Goal: Task Accomplishment & Management: Complete application form

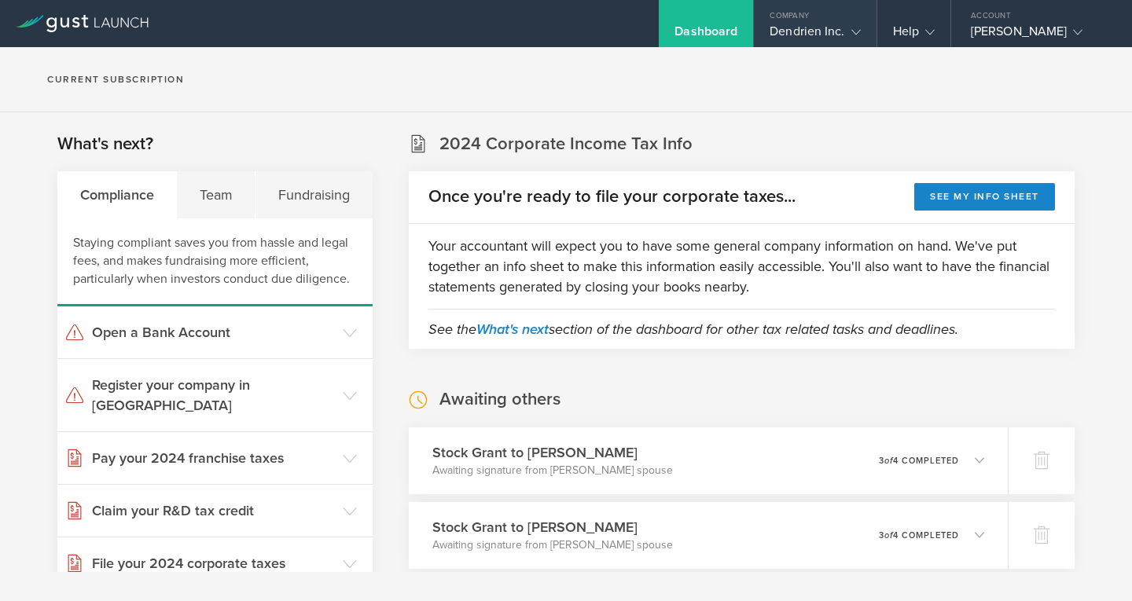
click at [832, 28] on div "Dendrien Inc." at bounding box center [815, 36] width 90 height 24
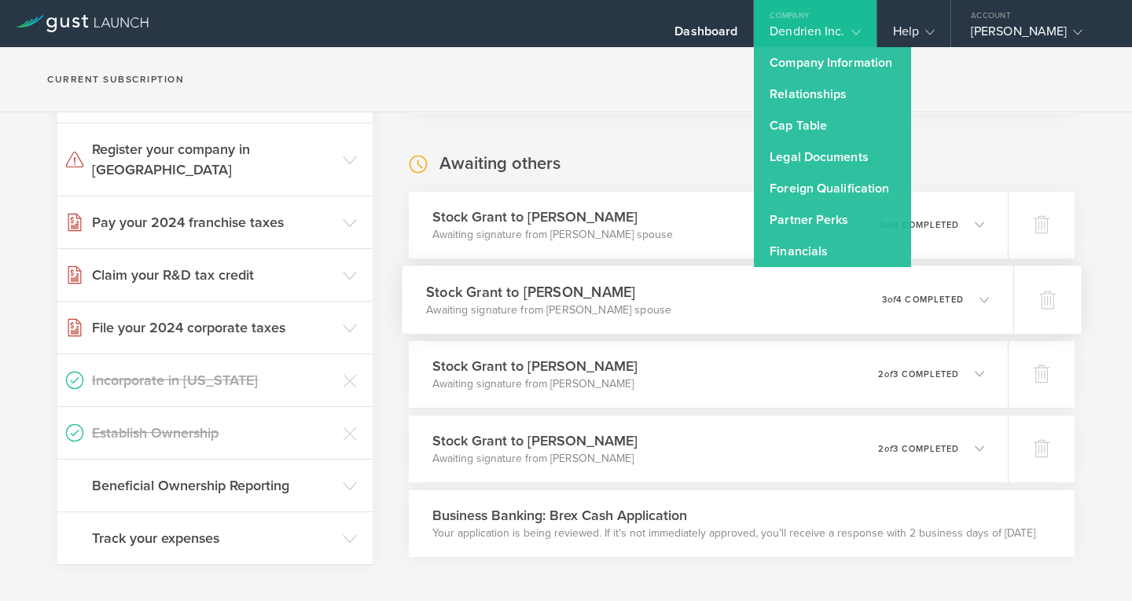
scroll to position [236, 0]
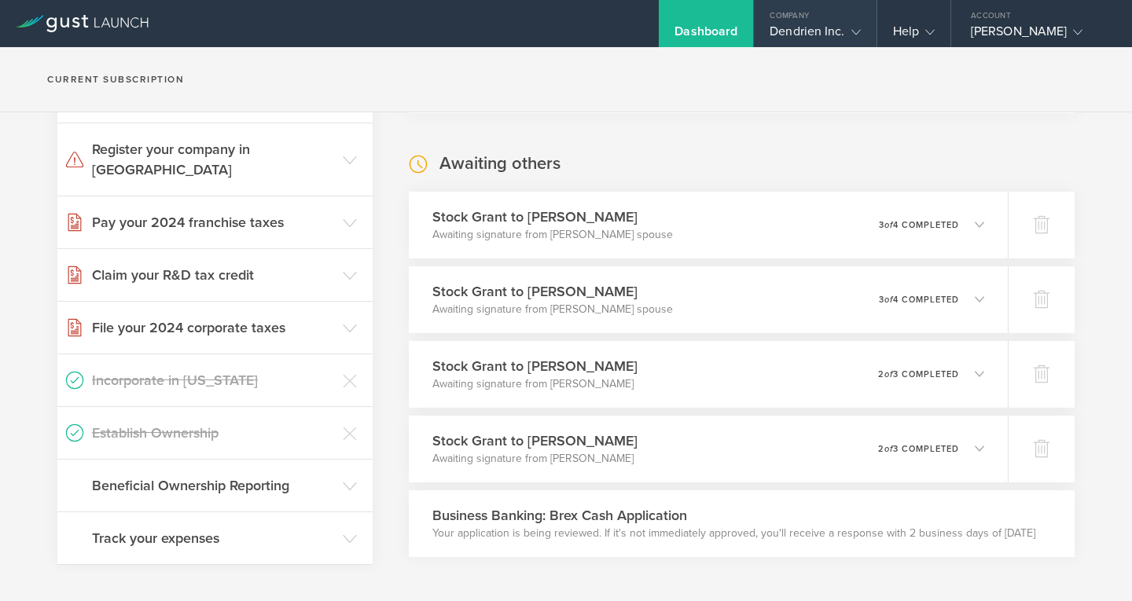
click at [821, 34] on div "Dendrien Inc." at bounding box center [815, 36] width 90 height 24
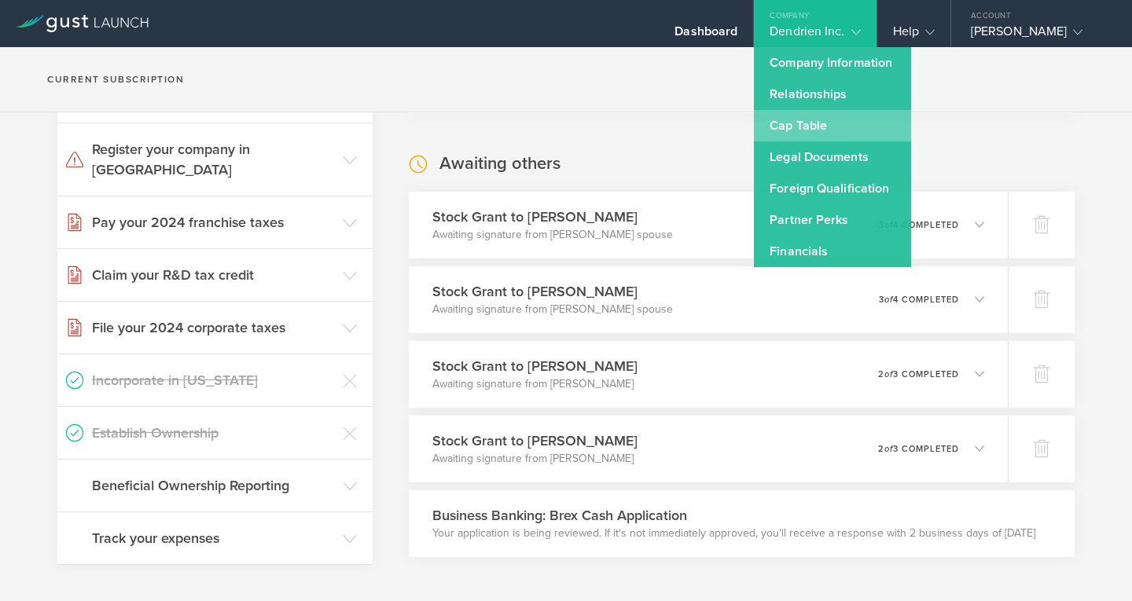
click at [806, 127] on link "Cap Table" at bounding box center [832, 125] width 157 height 31
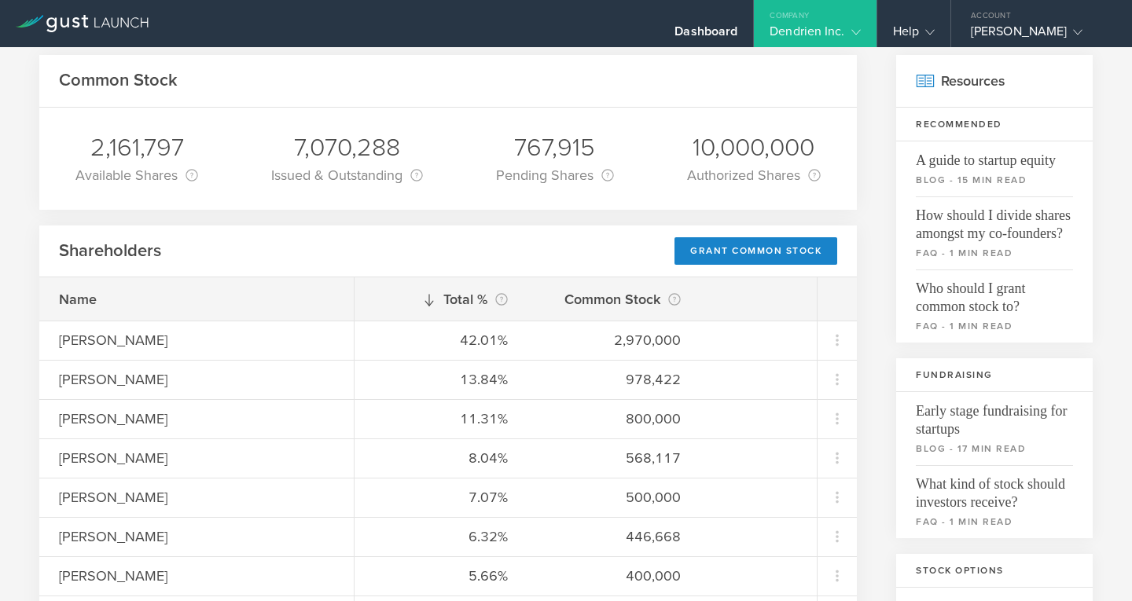
scroll to position [236, 0]
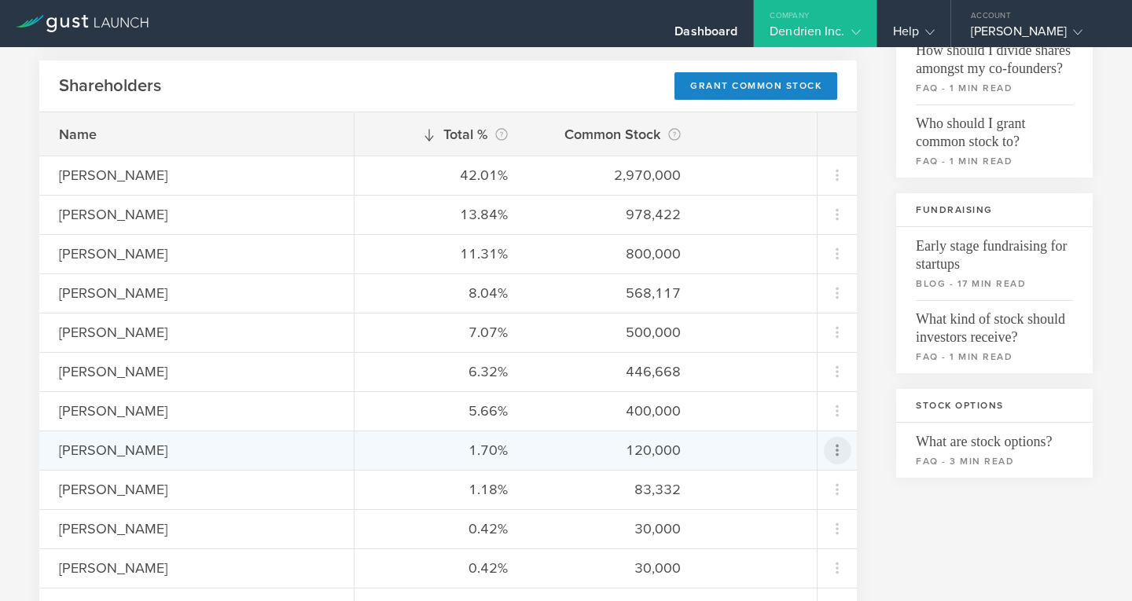
click at [828, 445] on icon at bounding box center [837, 450] width 19 height 19
click at [762, 524] on div "Repurchase stock" at bounding box center [775, 522] width 119 height 18
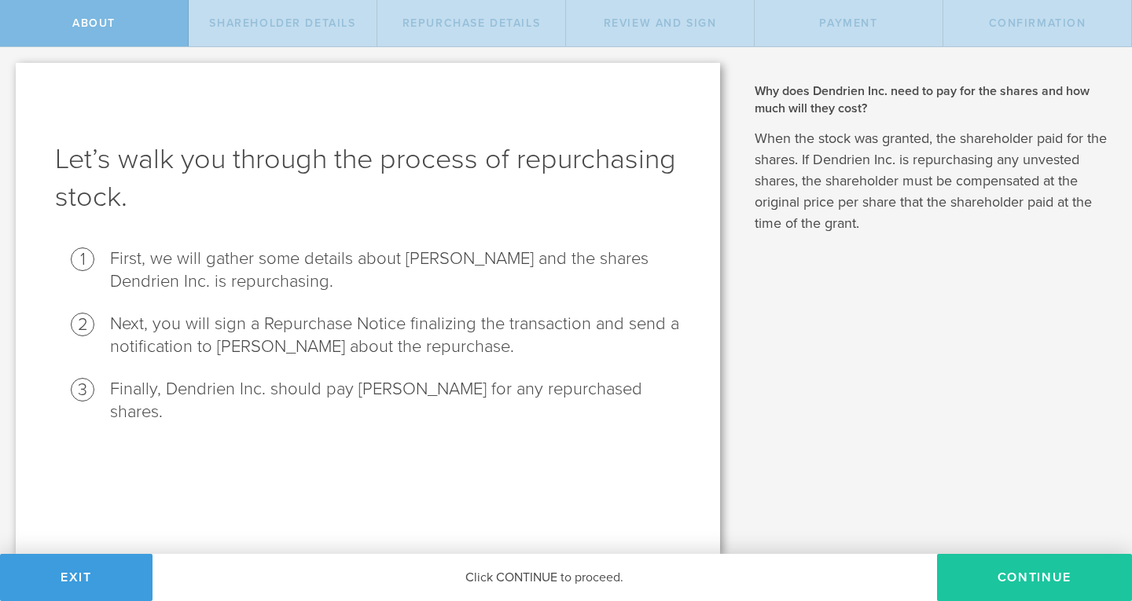
click at [1081, 583] on button "Continue" at bounding box center [1034, 577] width 195 height 47
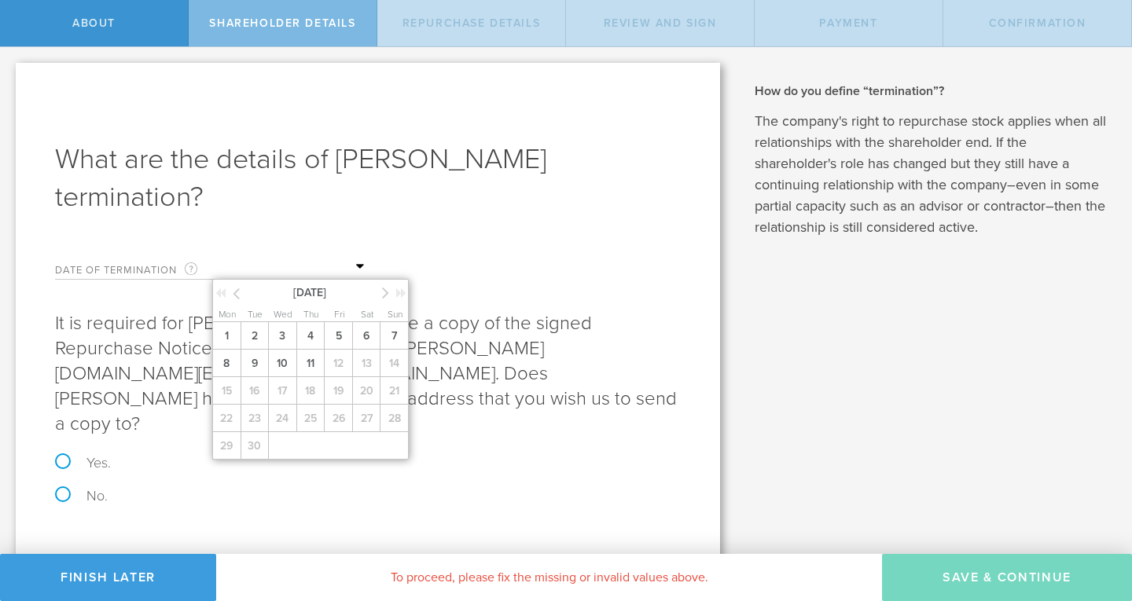
click at [292, 267] on input "text" at bounding box center [290, 267] width 157 height 24
click at [539, 178] on h1 "What are the details of Sydney Portuesi’s termination?" at bounding box center [368, 178] width 626 height 75
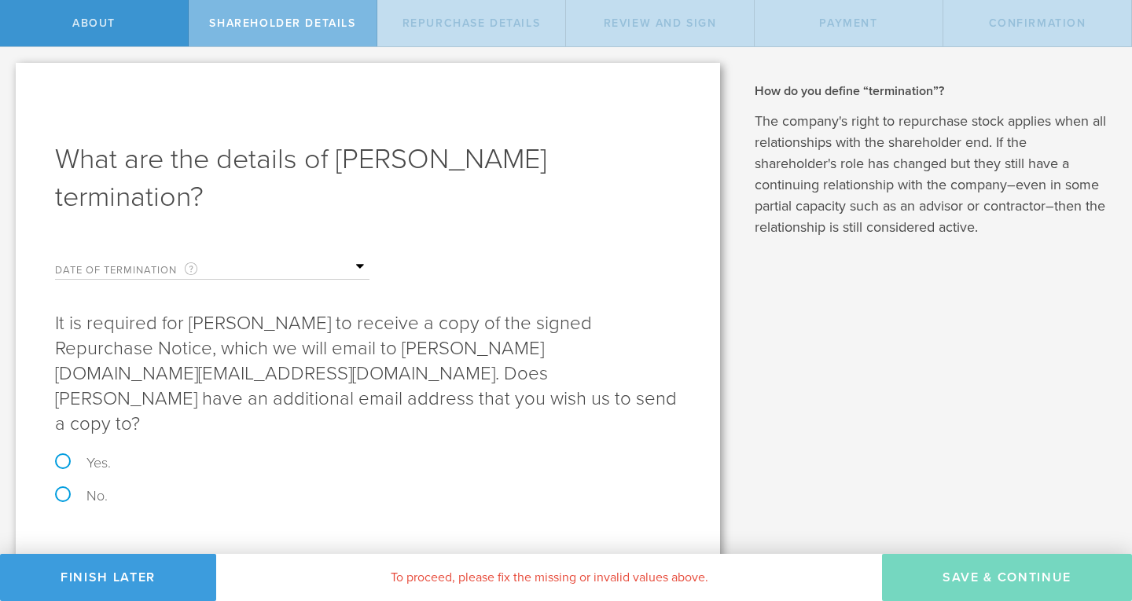
click at [292, 266] on input "text" at bounding box center [290, 267] width 157 height 24
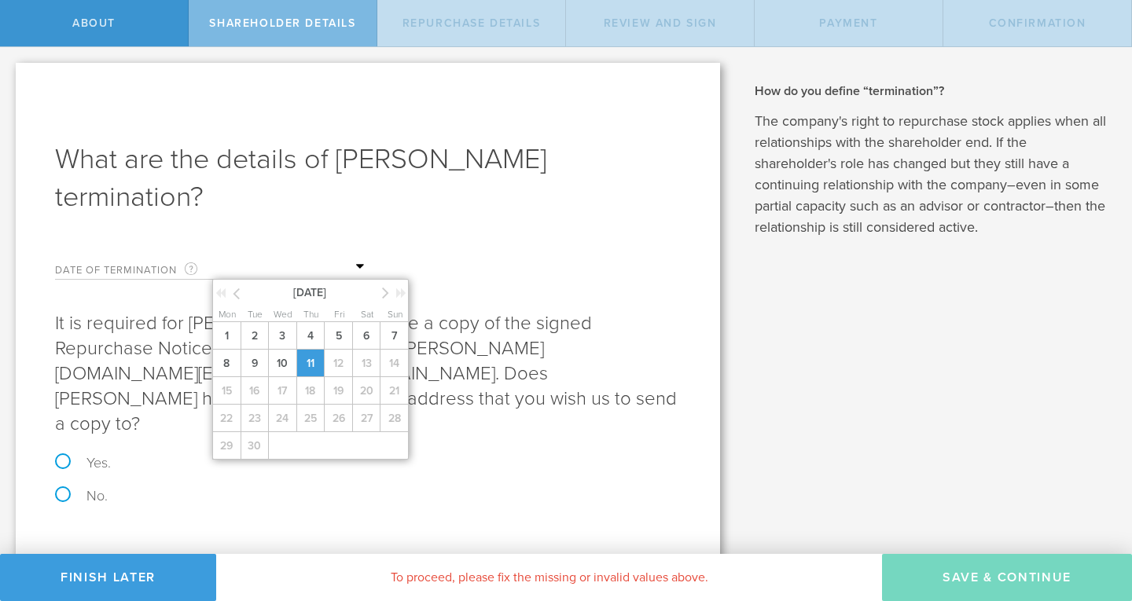
click at [305, 362] on span "11" at bounding box center [310, 364] width 28 height 28
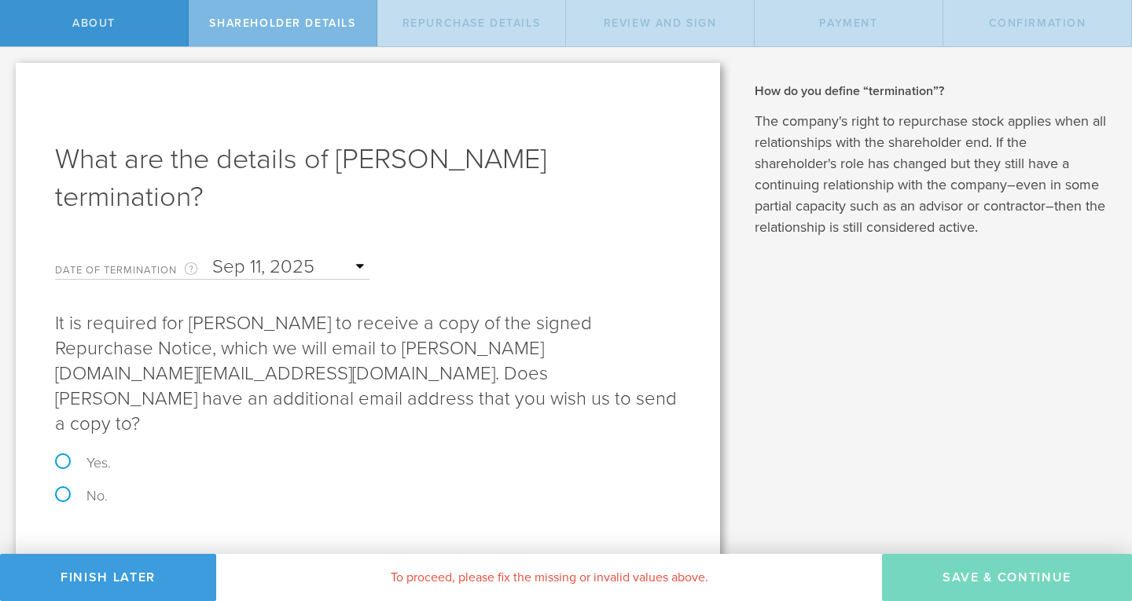
click at [68, 456] on label "Yes." at bounding box center [368, 463] width 626 height 14
click at [10, 80] on input "Yes." at bounding box center [5, 63] width 10 height 33
radio input "true"
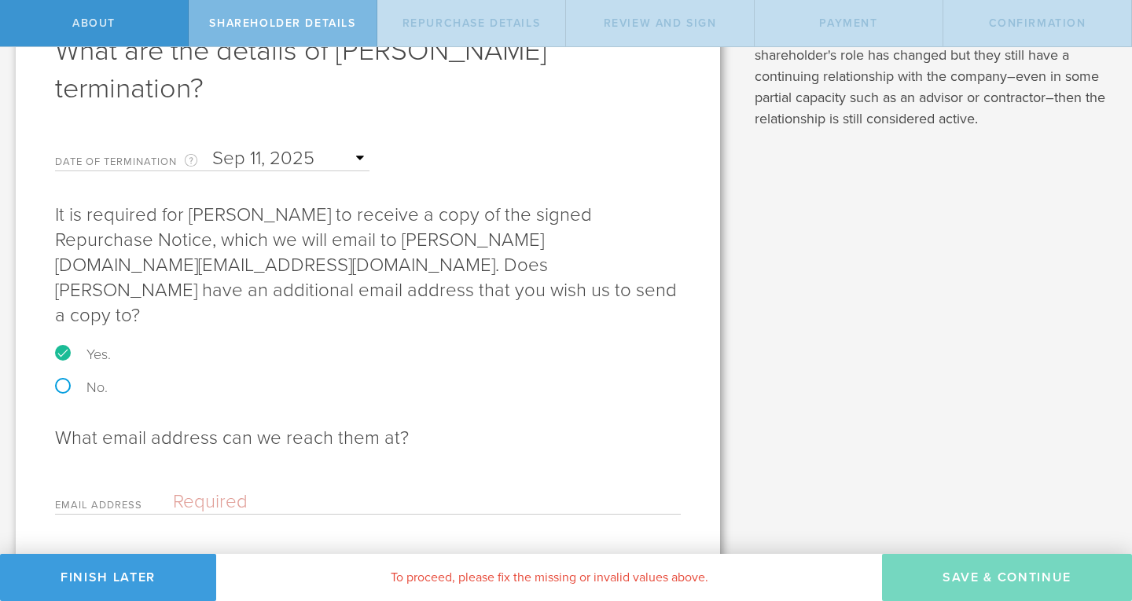
scroll to position [125, 0]
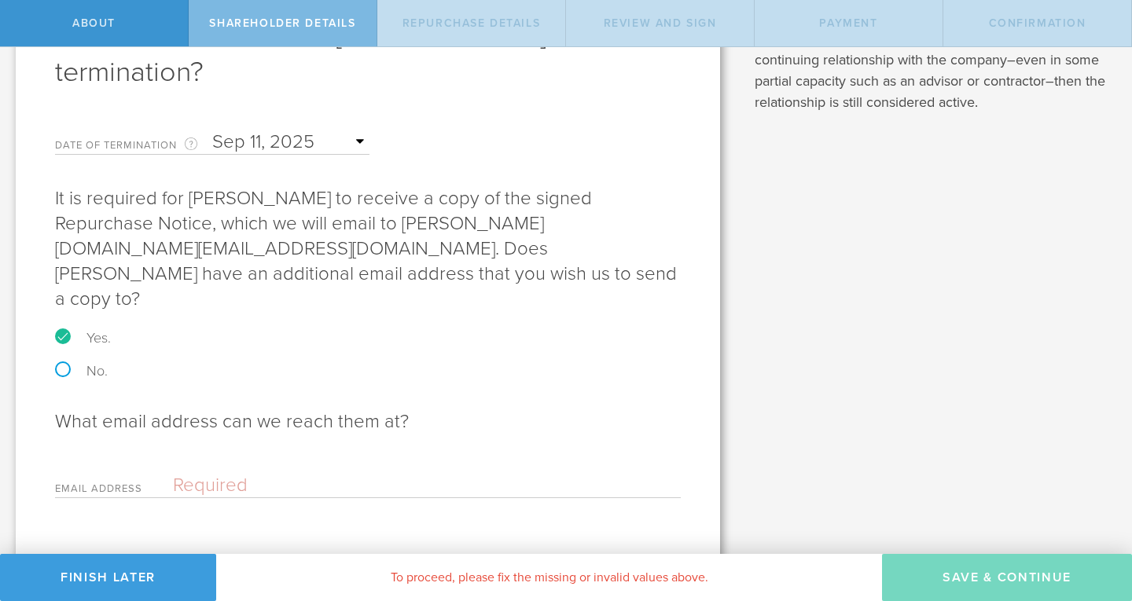
click at [334, 474] on input "email" at bounding box center [423, 486] width 500 height 24
click at [295, 474] on input "email" at bounding box center [423, 486] width 500 height 24
paste input "sydney.portuesi@gmail.com"
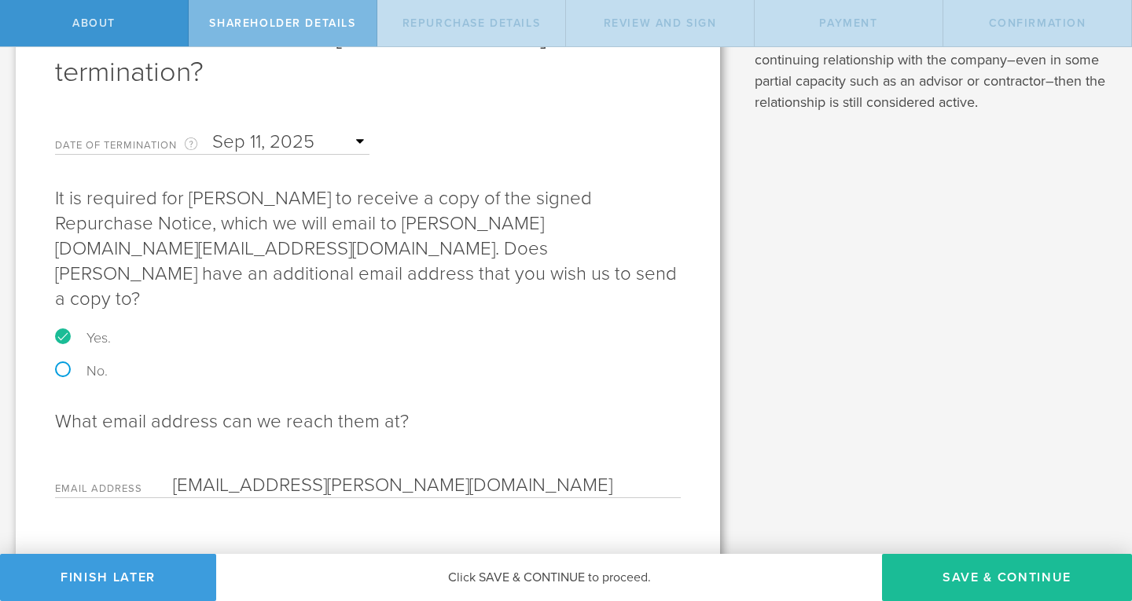
type input "sydney.portuesi@gmail.com"
click at [421, 359] on form "Date of Termination This is the date that Sydney Portuesi severed ties with you…" at bounding box center [368, 311] width 626 height 376
click at [1014, 574] on button "Save & Continue" at bounding box center [1007, 577] width 250 height 47
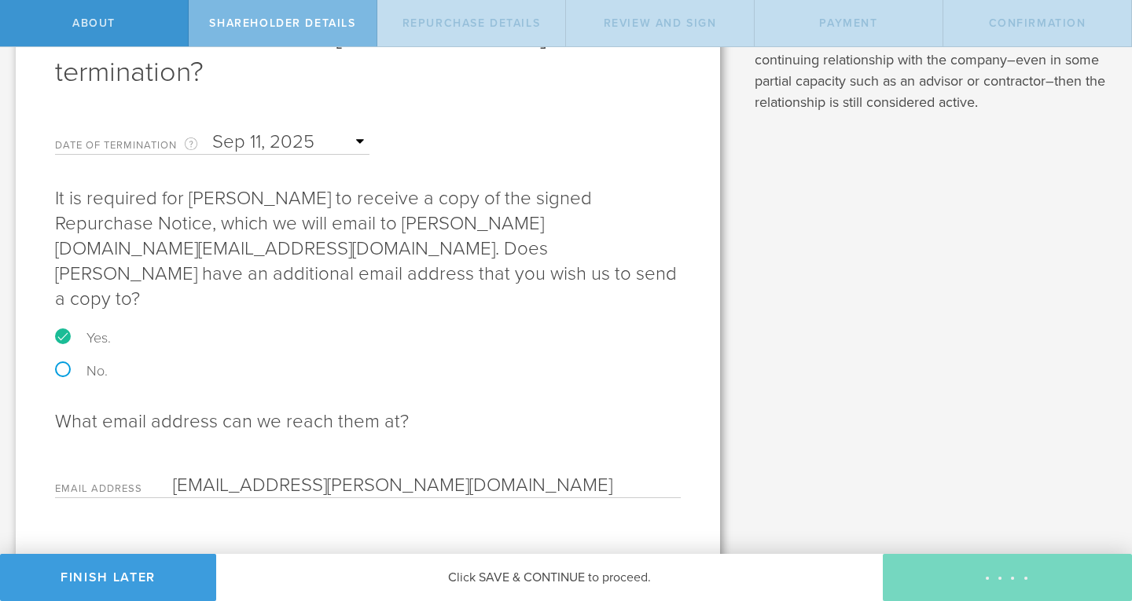
scroll to position [0, 0]
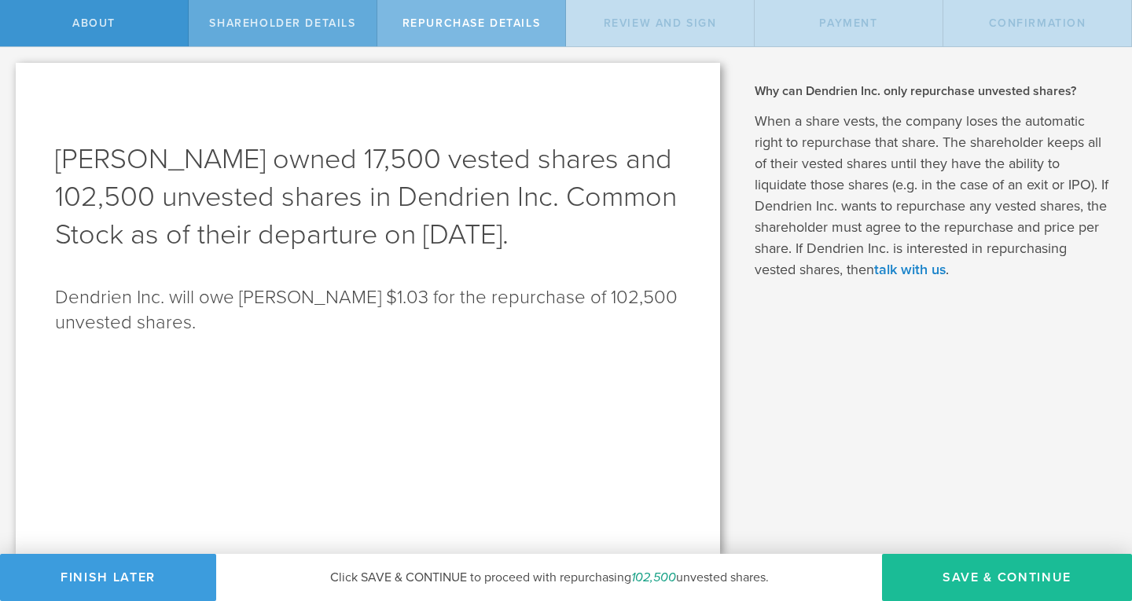
click at [327, 25] on span "Shareholder Details" at bounding box center [282, 23] width 146 height 13
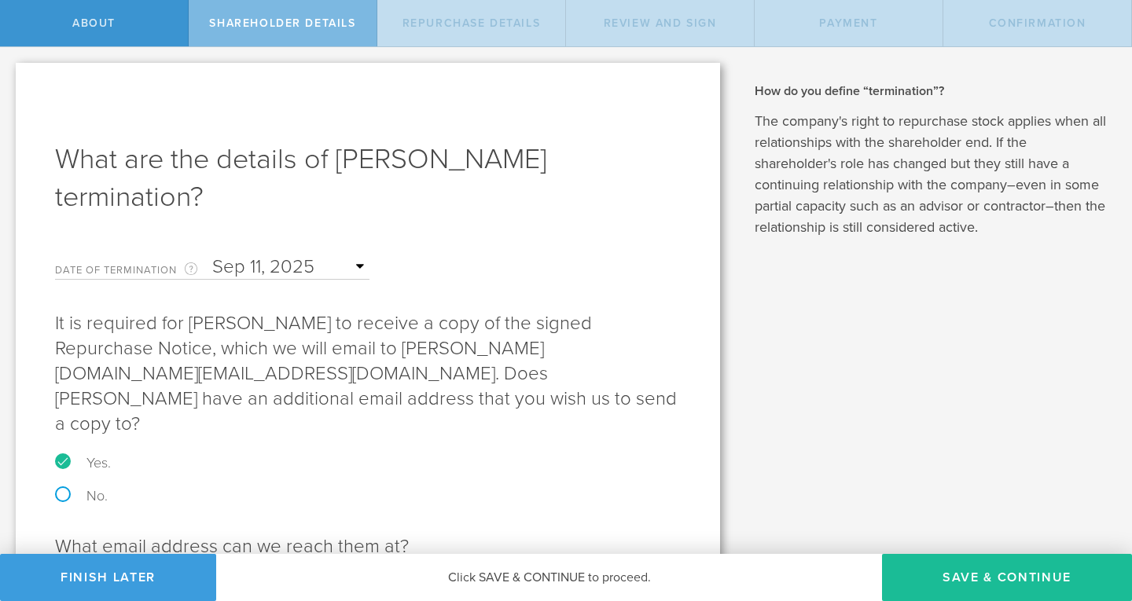
click at [263, 268] on input "text" at bounding box center [290, 267] width 157 height 24
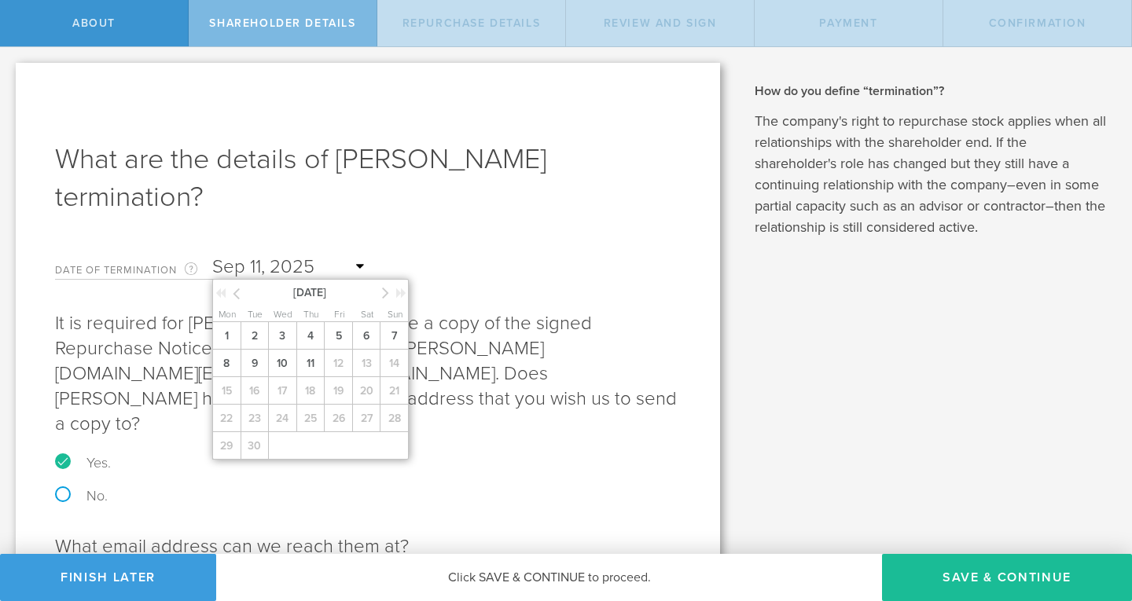
click at [235, 295] on icon at bounding box center [236, 294] width 7 height 20
click at [339, 395] on span "15" at bounding box center [338, 391] width 28 height 28
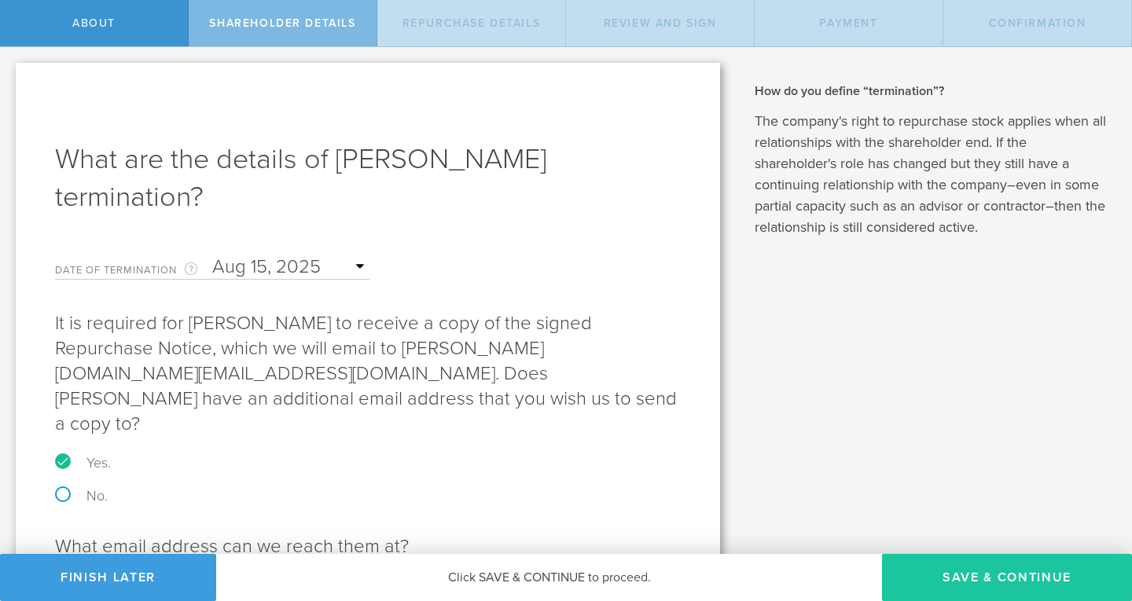
click at [990, 575] on button "Save & Continue" at bounding box center [1007, 577] width 250 height 47
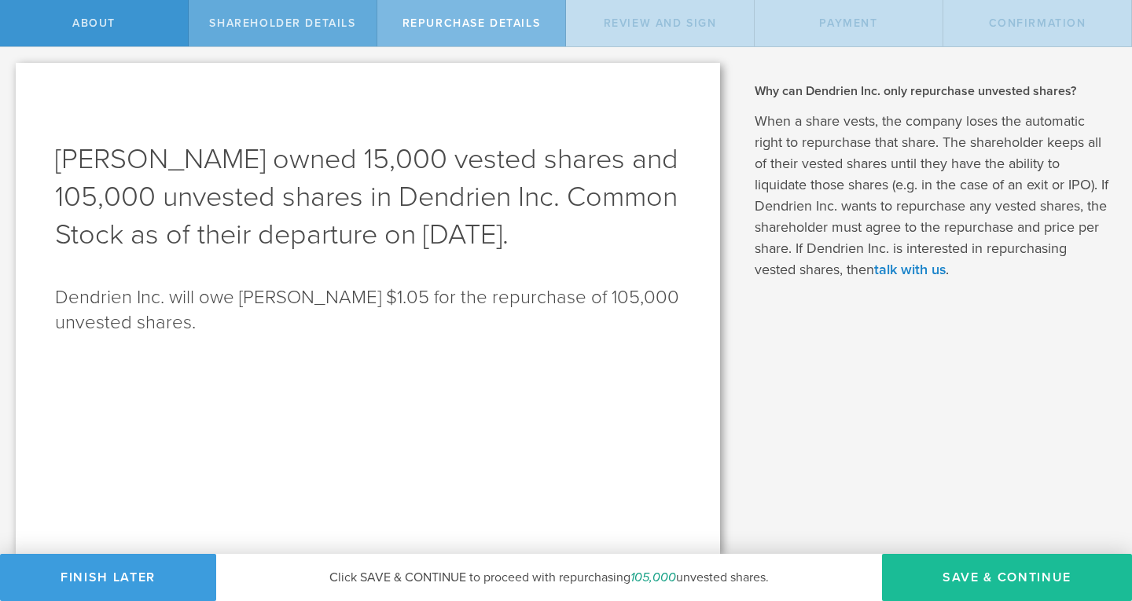
click at [292, 8] on div "Shareholder Details" at bounding box center [283, 23] width 189 height 46
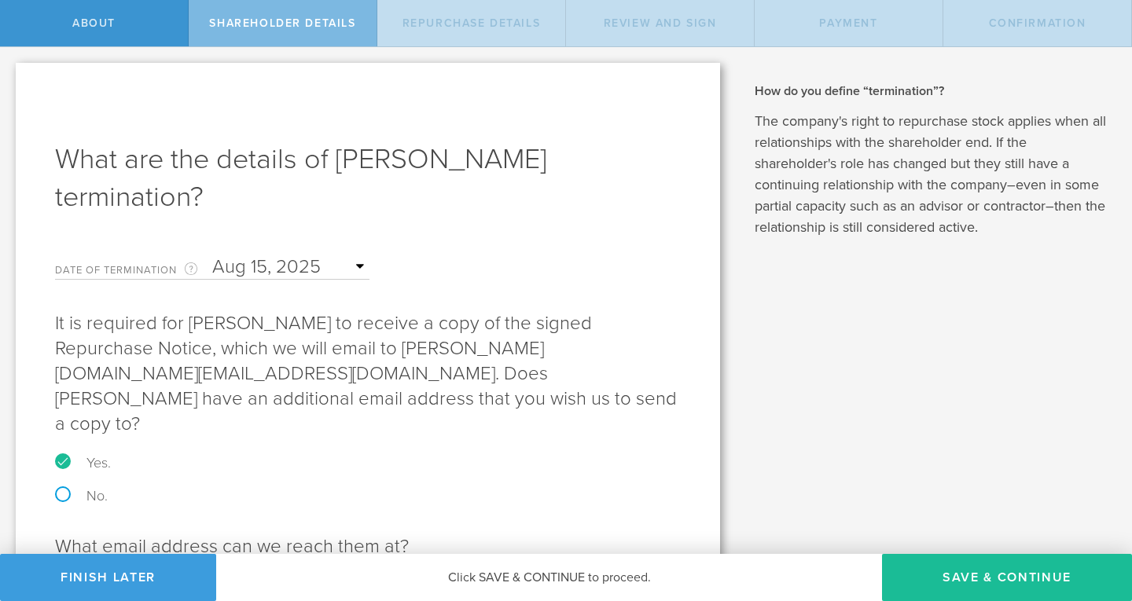
click at [332, 266] on input "text" at bounding box center [290, 267] width 157 height 24
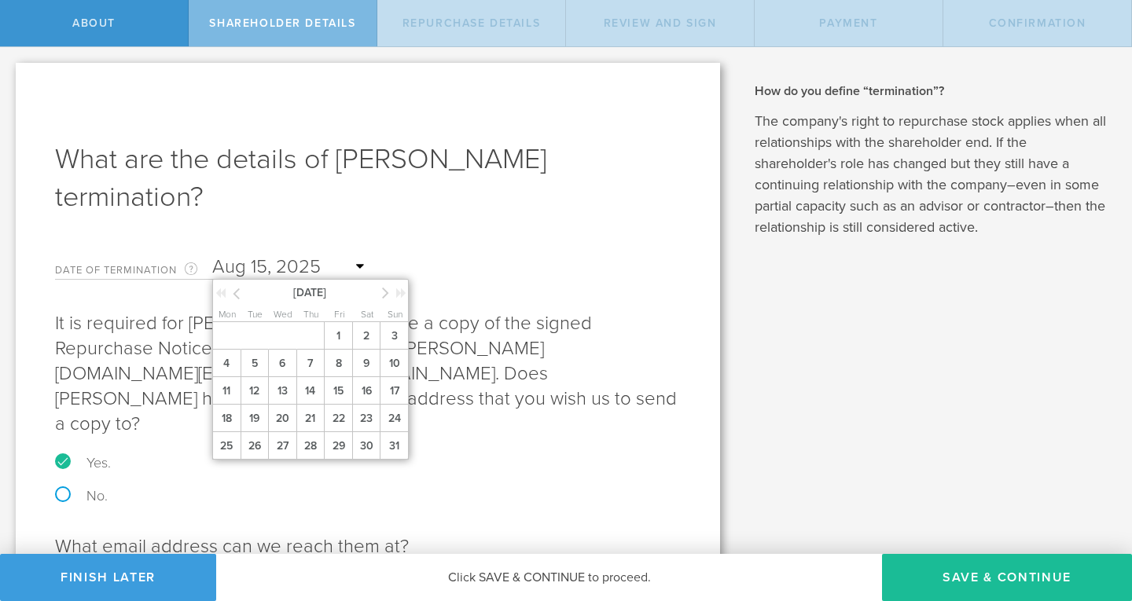
click at [384, 294] on icon at bounding box center [385, 293] width 7 height 20
click at [310, 359] on span "11" at bounding box center [310, 364] width 28 height 28
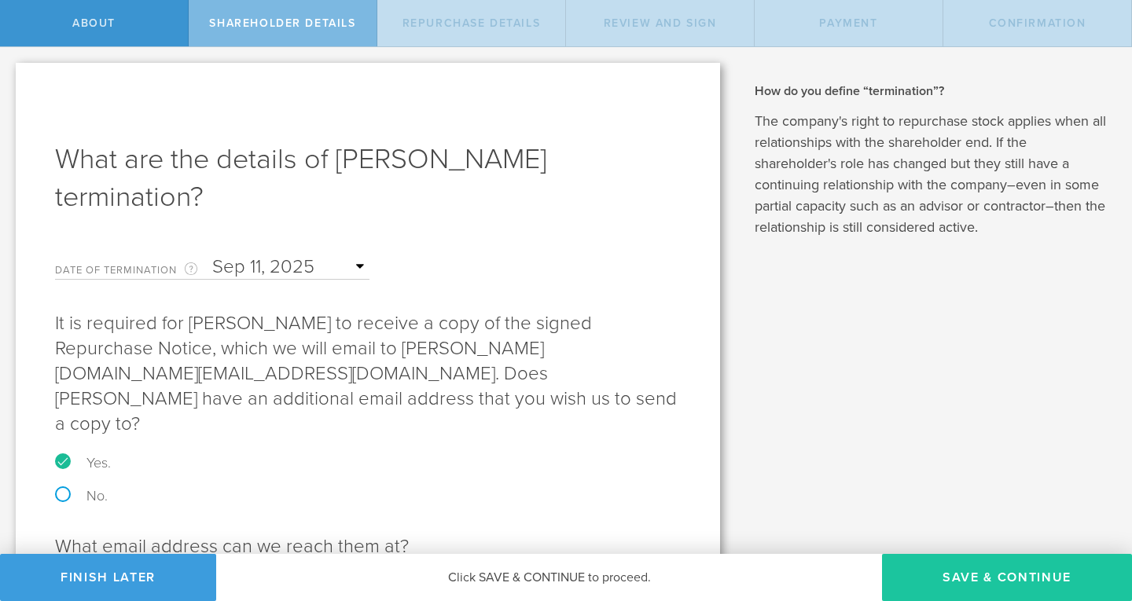
click at [1031, 571] on button "Save & Continue" at bounding box center [1007, 577] width 250 height 47
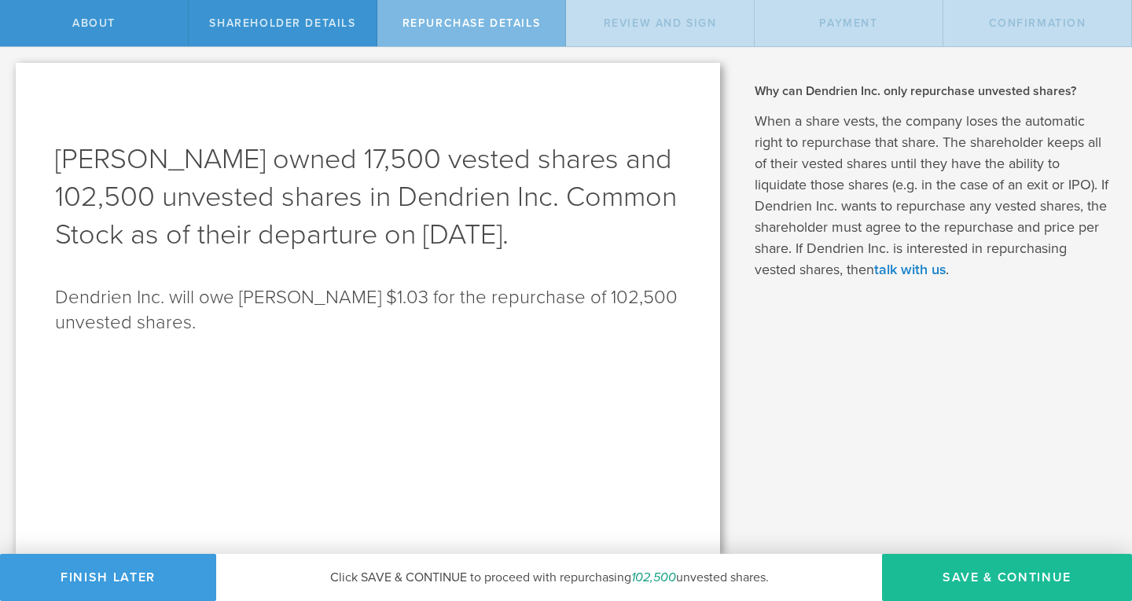
drag, startPoint x: 540, startPoint y: 347, endPoint x: 57, endPoint y: 155, distance: 520.1
click at [57, 155] on div "Sydney Portuesi owned 17,500 vested shares and 102,500 unvested shares in Dendr…" at bounding box center [368, 308] width 704 height 491
click at [57, 154] on h1 "Sydney Portuesi owned 17,500 vested shares and 102,500 unvested shares in Dendr…" at bounding box center [368, 197] width 626 height 113
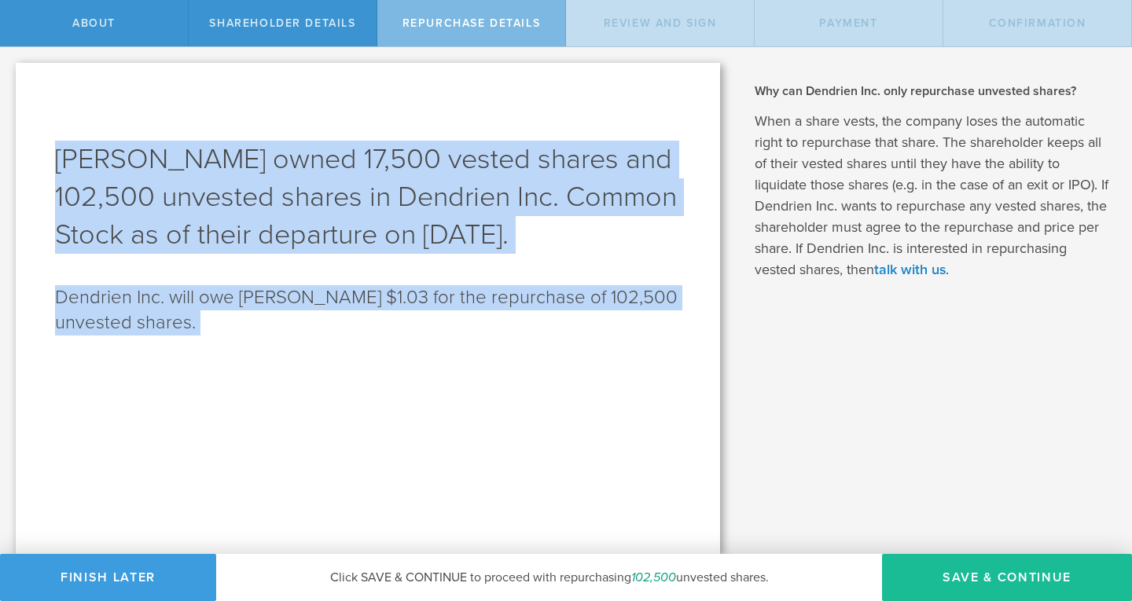
drag, startPoint x: 56, startPoint y: 154, endPoint x: 516, endPoint y: 342, distance: 496.7
click at [516, 342] on div "Sydney Portuesi owned 17,500 vested shares and 102,500 unvested shares in Dendr…" at bounding box center [368, 308] width 704 height 491
click at [522, 329] on p "Dendrien Inc. will owe Sydney Portuesi $1.03 for the repurchase of 102,500 unve…" at bounding box center [368, 310] width 626 height 50
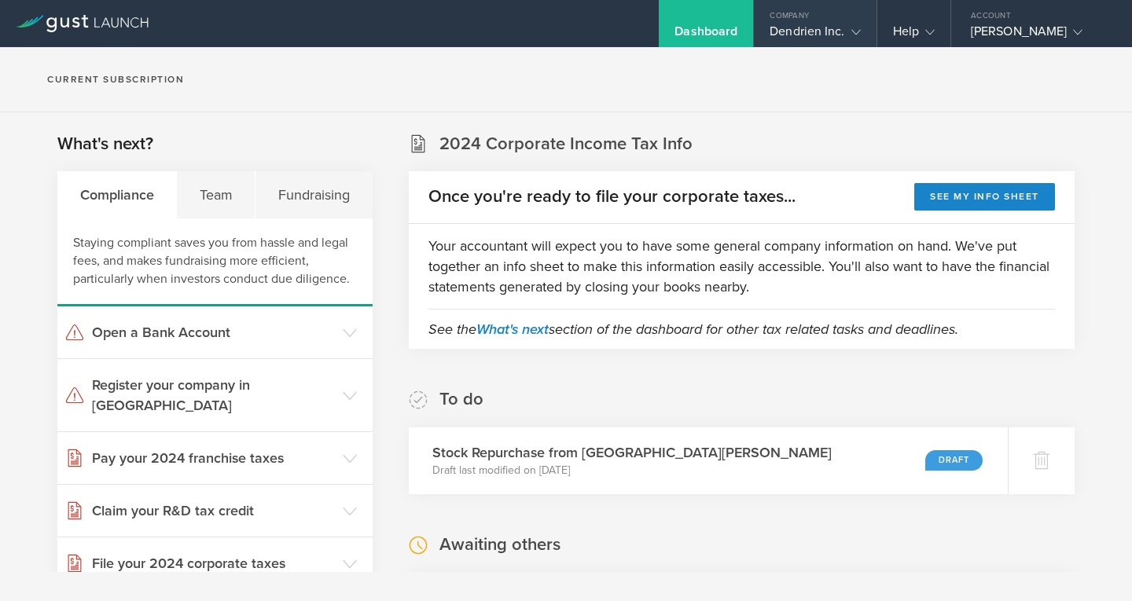
click at [835, 28] on div "Dendrien Inc." at bounding box center [815, 36] width 90 height 24
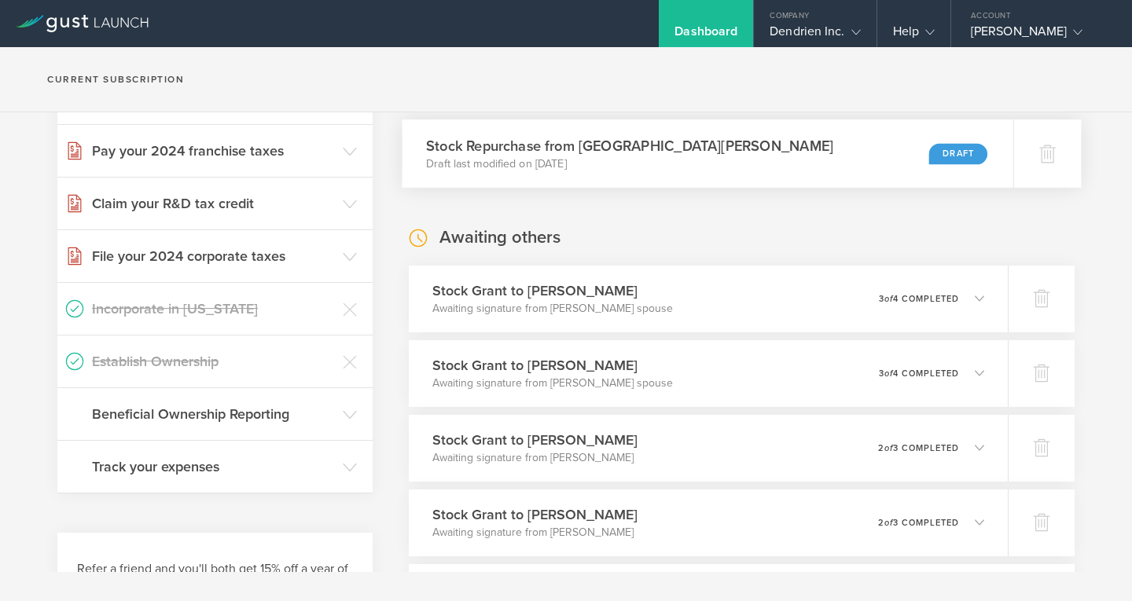
scroll to position [314, 0]
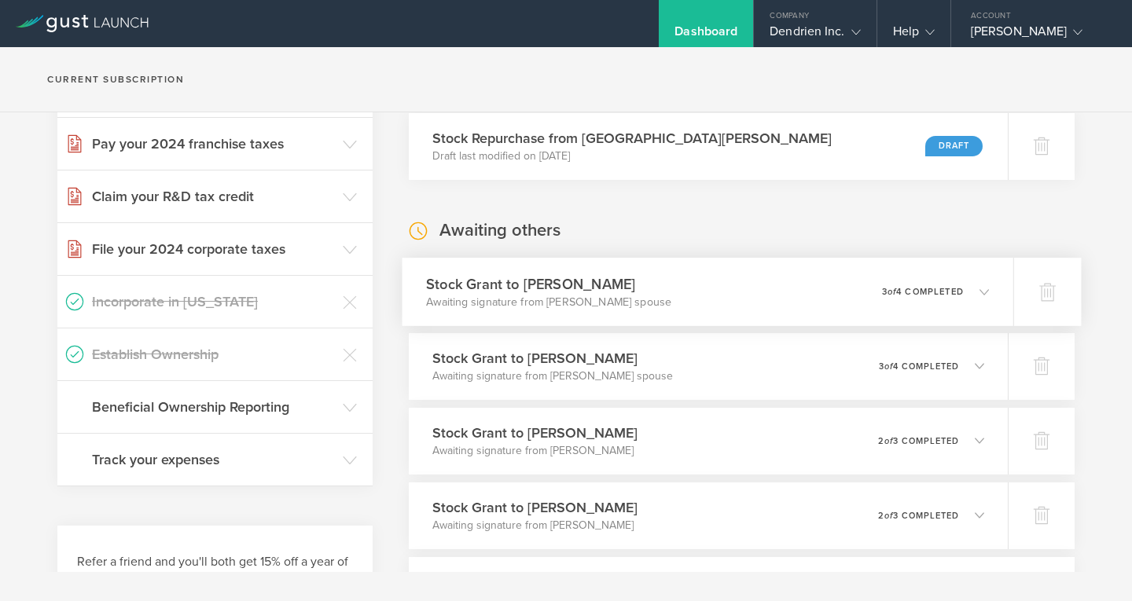
click at [773, 277] on div "Stock [PERSON_NAME] to [PERSON_NAME] Awaiting signature from [PERSON_NAME] spou…" at bounding box center [708, 292] width 612 height 68
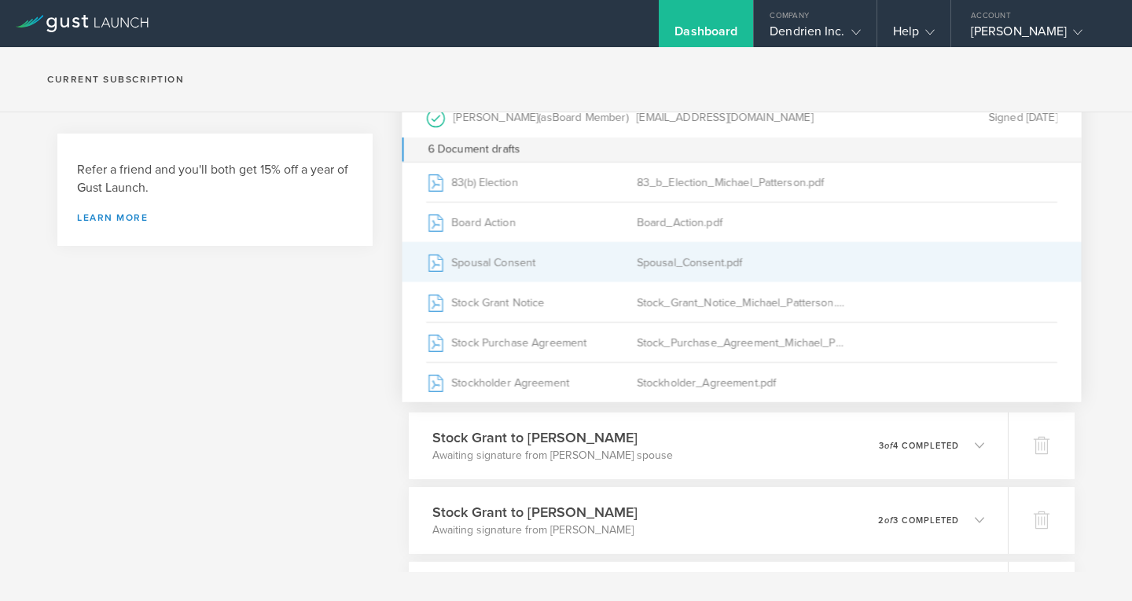
scroll to position [865, 0]
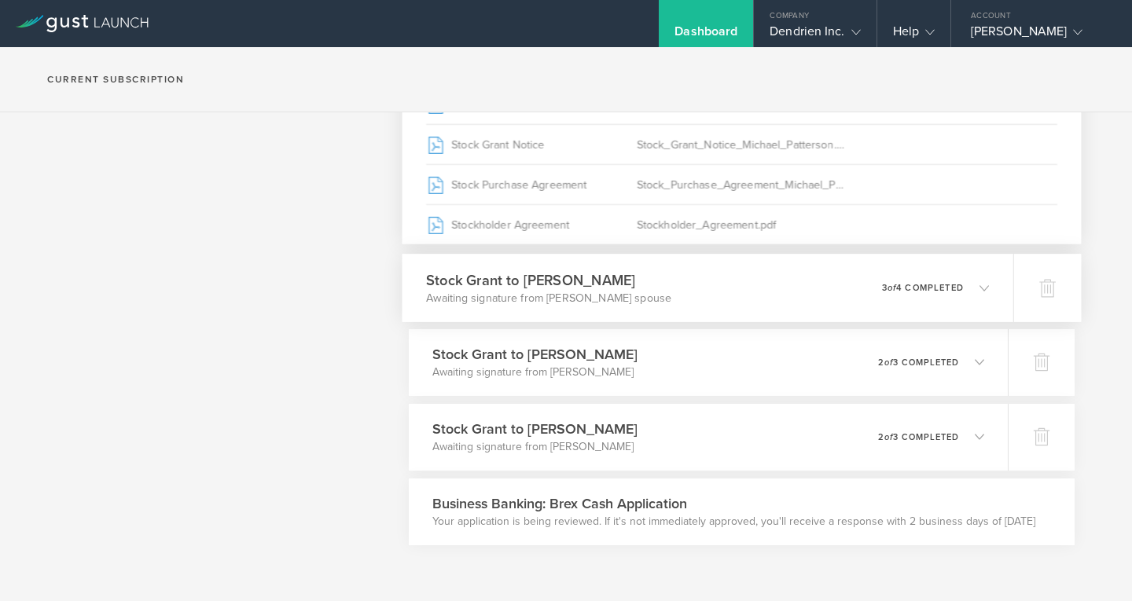
click at [910, 277] on div "0 undeliverable 3 of 4 completed" at bounding box center [935, 287] width 108 height 27
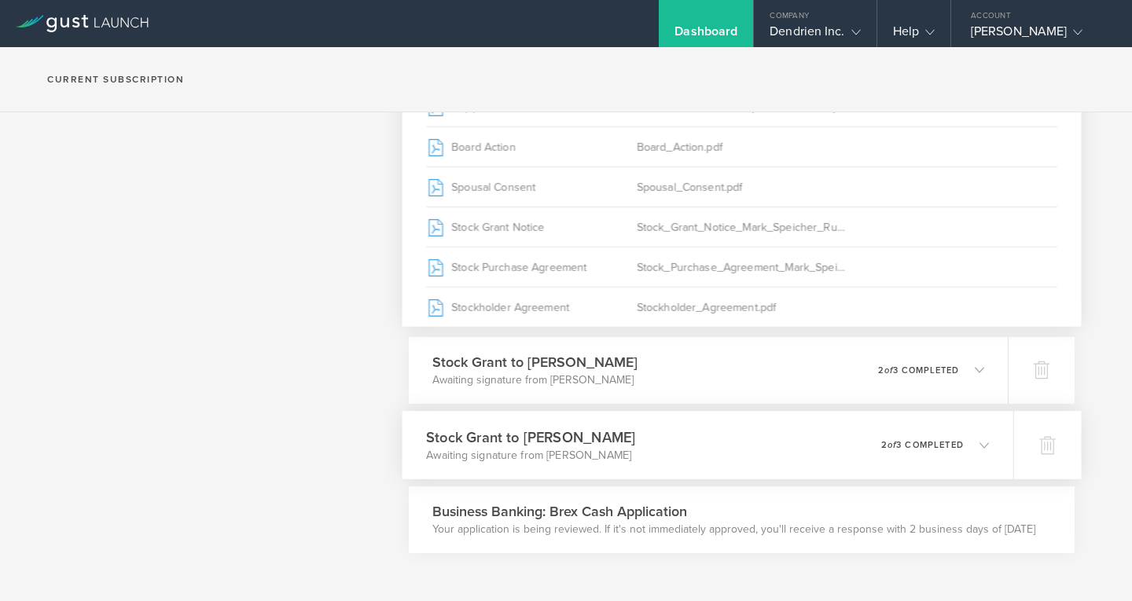
click at [843, 435] on div "Stock Grant to [PERSON_NAME] Awaiting signature from [PERSON_NAME] 0 undelivera…" at bounding box center [708, 445] width 612 height 68
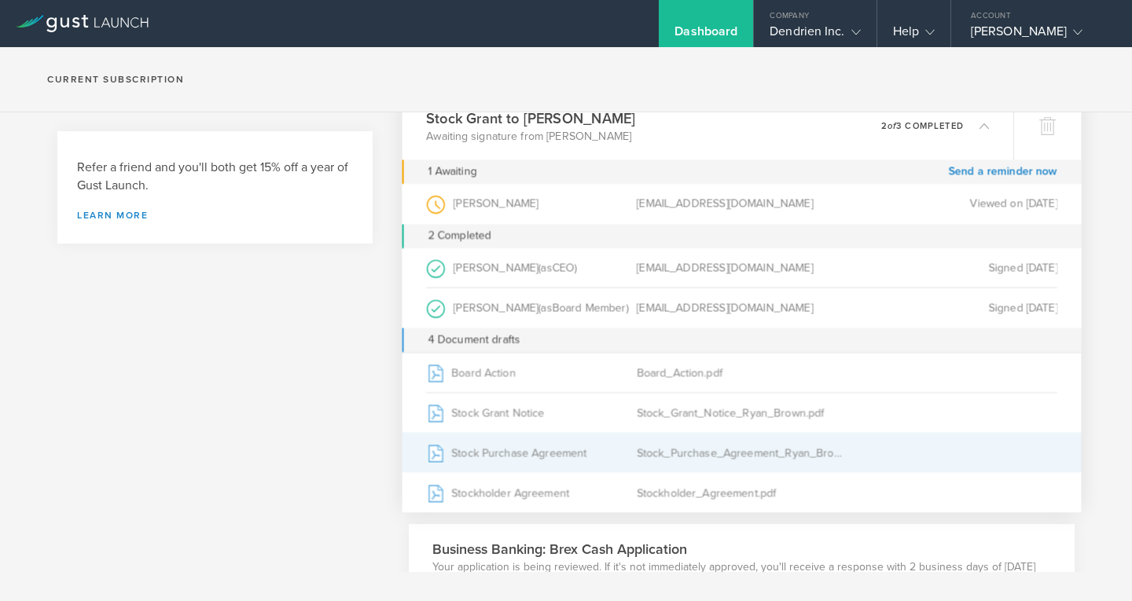
scroll to position [707, 0]
